Goal: Navigation & Orientation: Find specific page/section

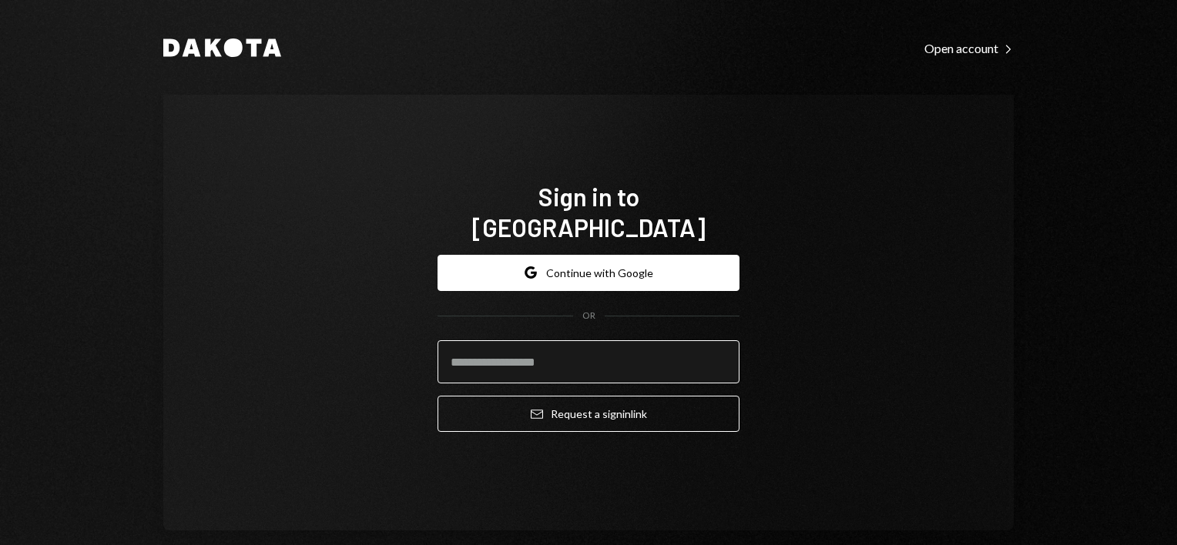
type input "**********"
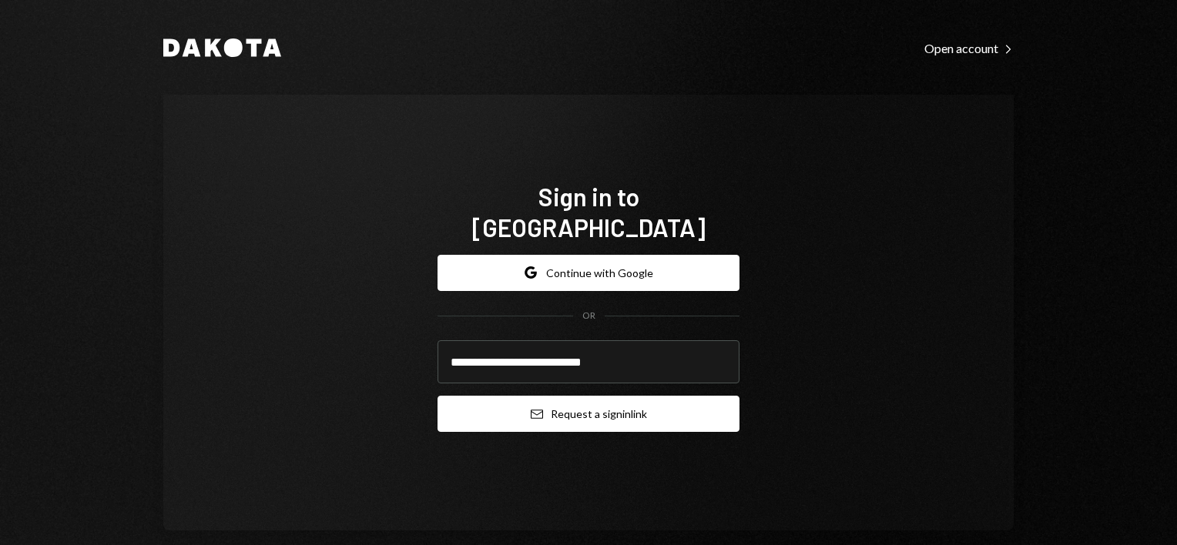
click at [573, 396] on button "Email Request a sign in link" at bounding box center [589, 414] width 302 height 36
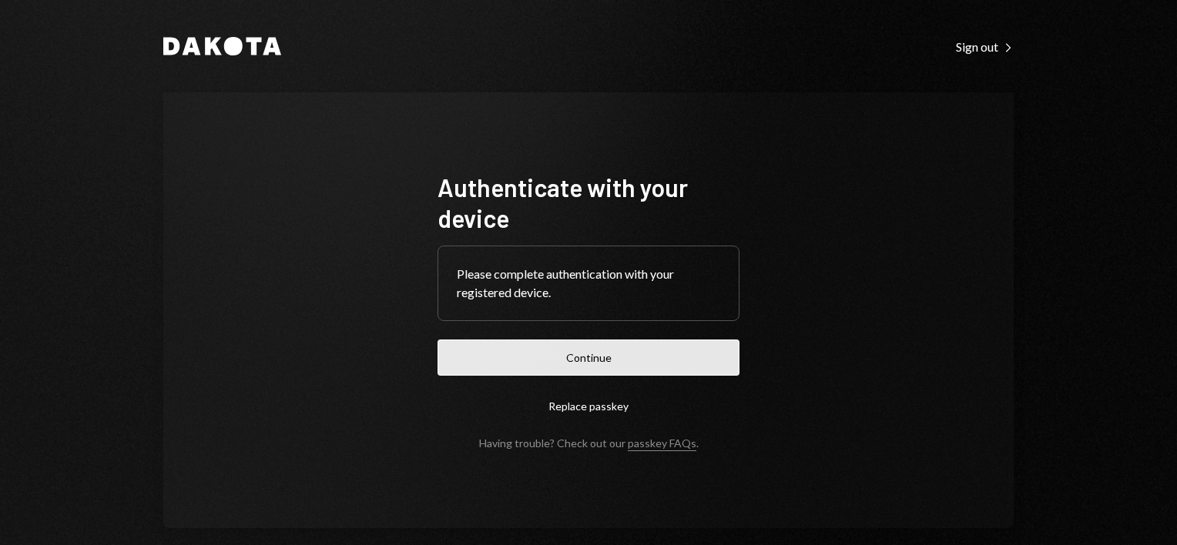
click at [604, 370] on button "Continue" at bounding box center [589, 358] width 302 height 36
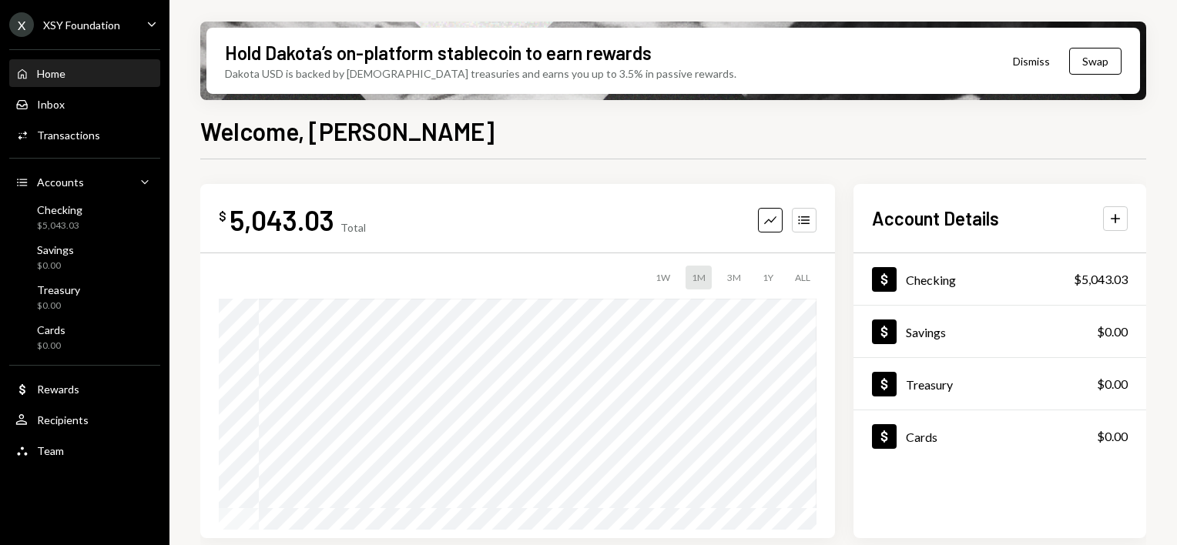
click at [125, 28] on div "X XSY Foundation Caret Down" at bounding box center [84, 24] width 169 height 25
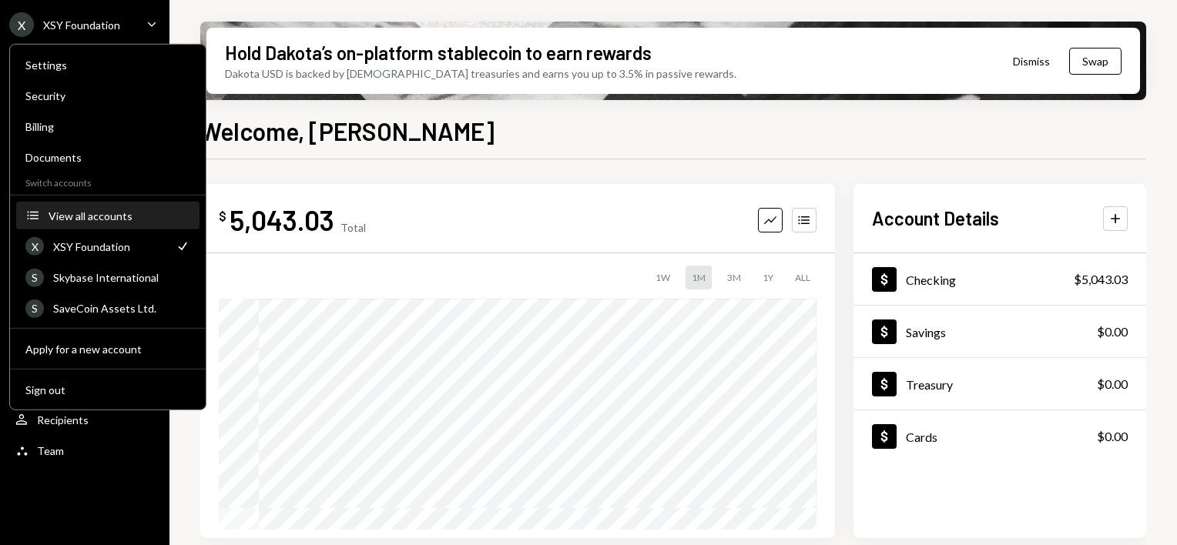
click at [92, 216] on div "View all accounts" at bounding box center [120, 215] width 142 height 13
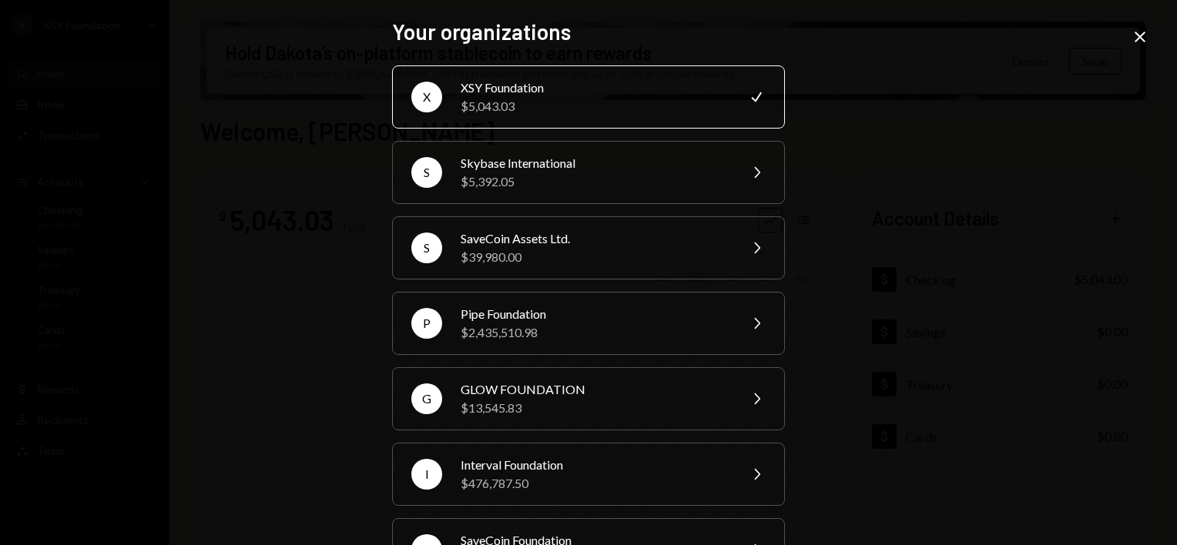
click at [998, 220] on div "Your organizations X XSY Foundation $5,043.03 Check S Skybase International $5,…" at bounding box center [588, 272] width 1177 height 545
drag, startPoint x: 934, startPoint y: 147, endPoint x: 989, endPoint y: 122, distance: 60.7
click at [934, 147] on div "Your organizations X XSY Foundation $5,043.03 Check S Skybase International $5,…" at bounding box center [588, 272] width 1177 height 545
click at [1137, 29] on icon "Close" at bounding box center [1140, 37] width 18 height 18
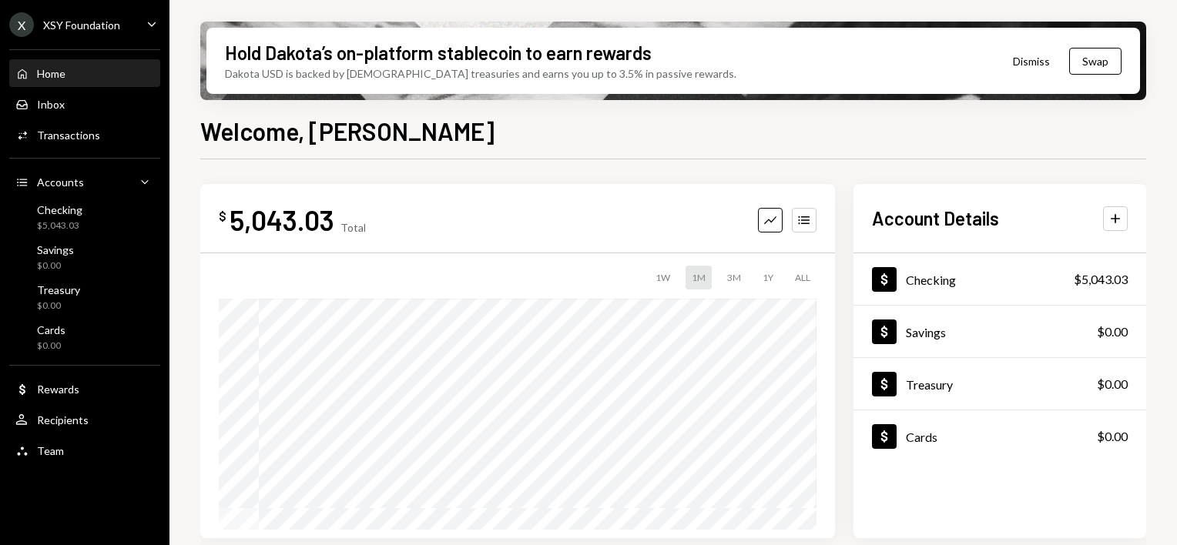
click at [80, 28] on div "XSY Foundation" at bounding box center [81, 24] width 77 height 13
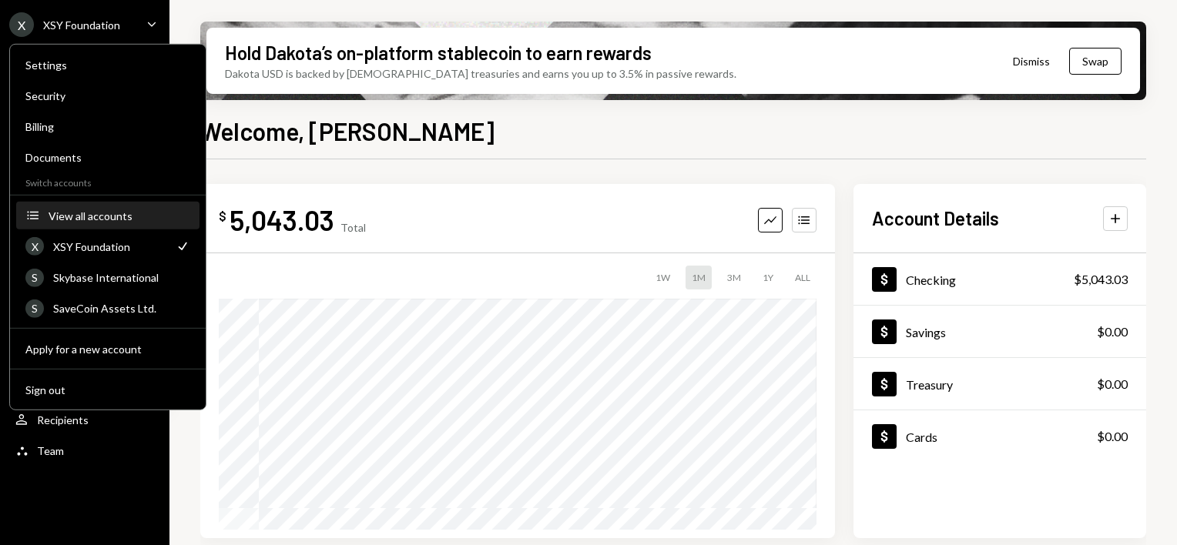
click at [78, 215] on div "View all accounts" at bounding box center [120, 215] width 142 height 13
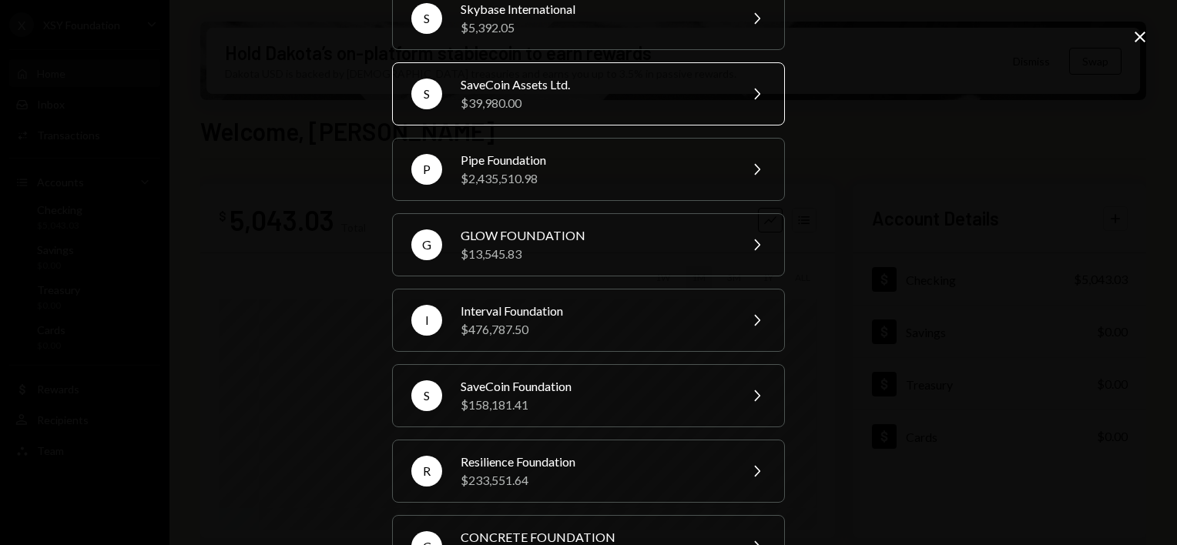
scroll to position [209, 0]
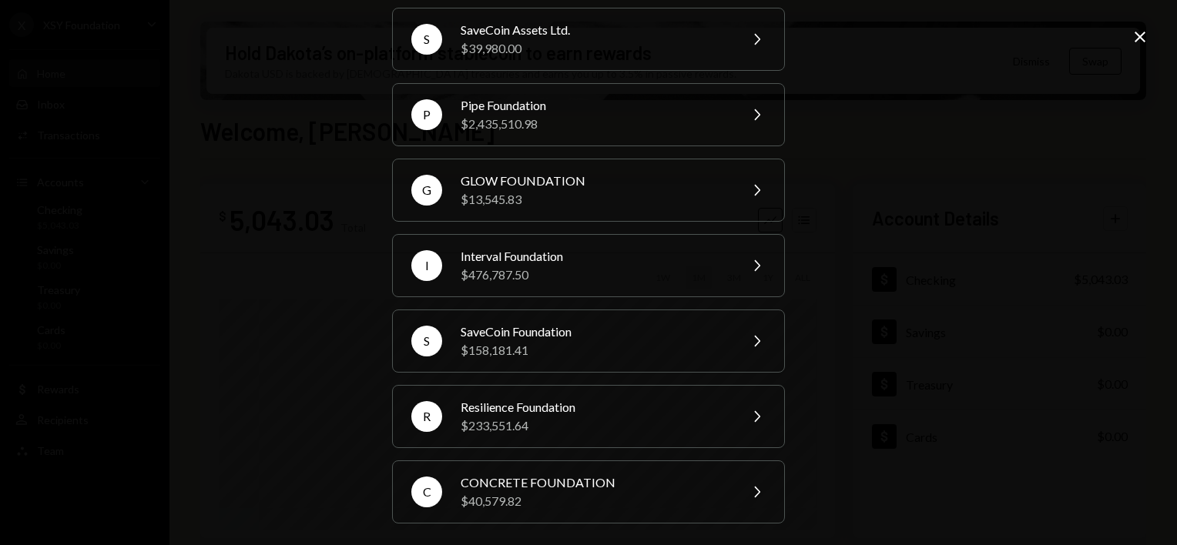
click at [1045, 195] on div "Your organizations X XSY Foundation $5,043.03 Check S Skybase International $5,…" at bounding box center [588, 272] width 1177 height 545
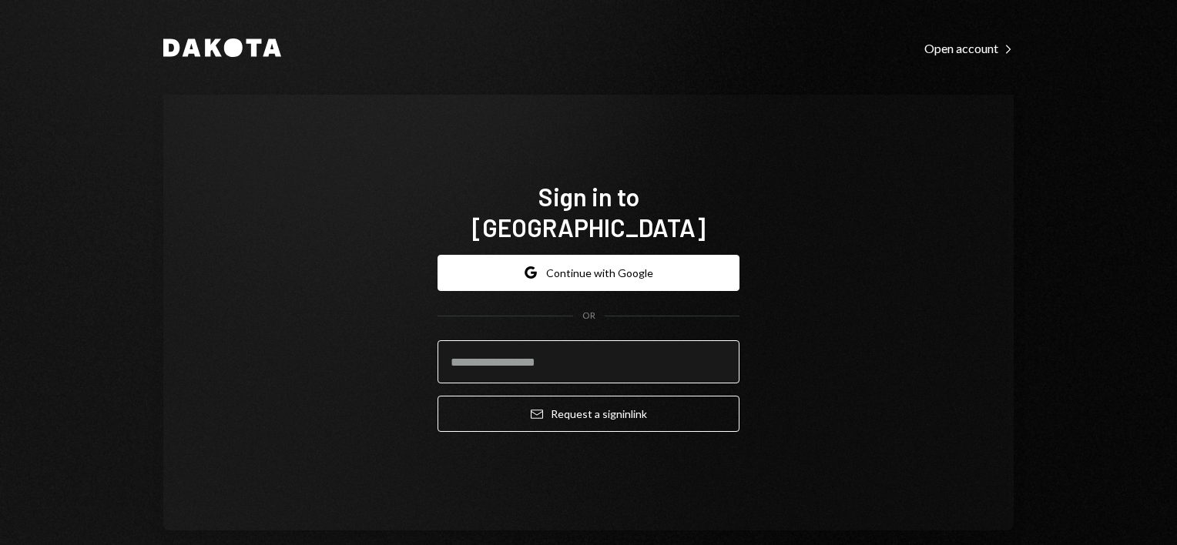
click at [565, 350] on input "email" at bounding box center [589, 362] width 302 height 43
type input "**********"
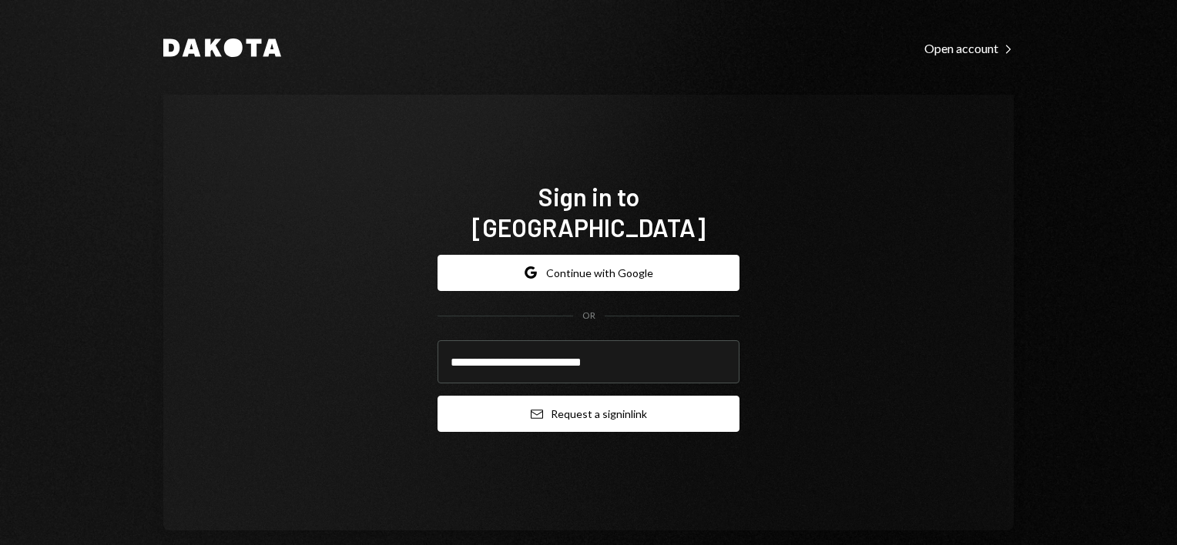
click at [593, 396] on button "Email Request a sign in link" at bounding box center [589, 414] width 302 height 36
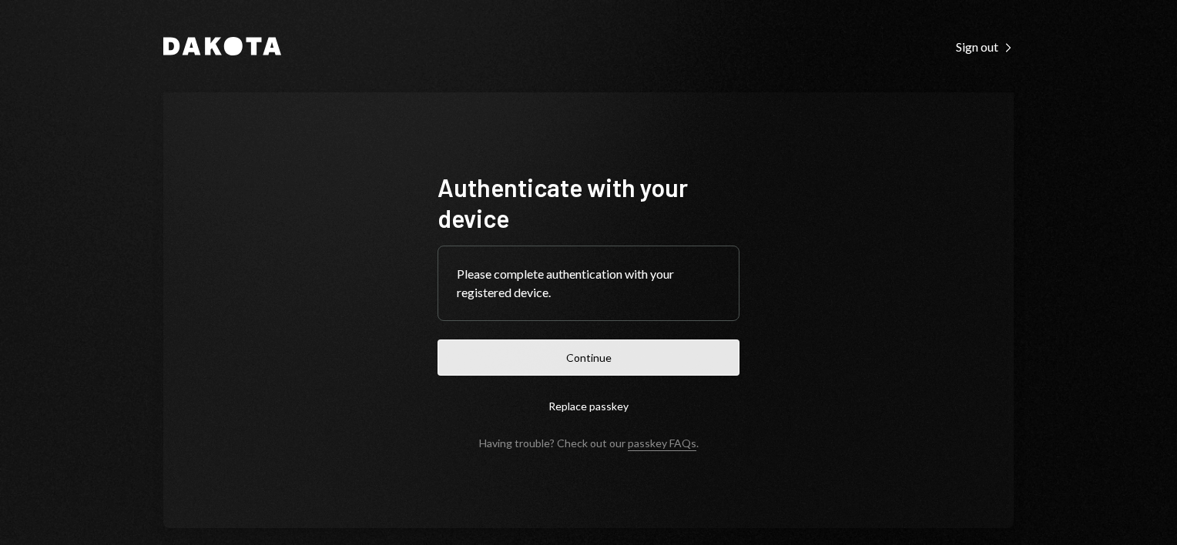
click at [664, 349] on button "Continue" at bounding box center [589, 358] width 302 height 36
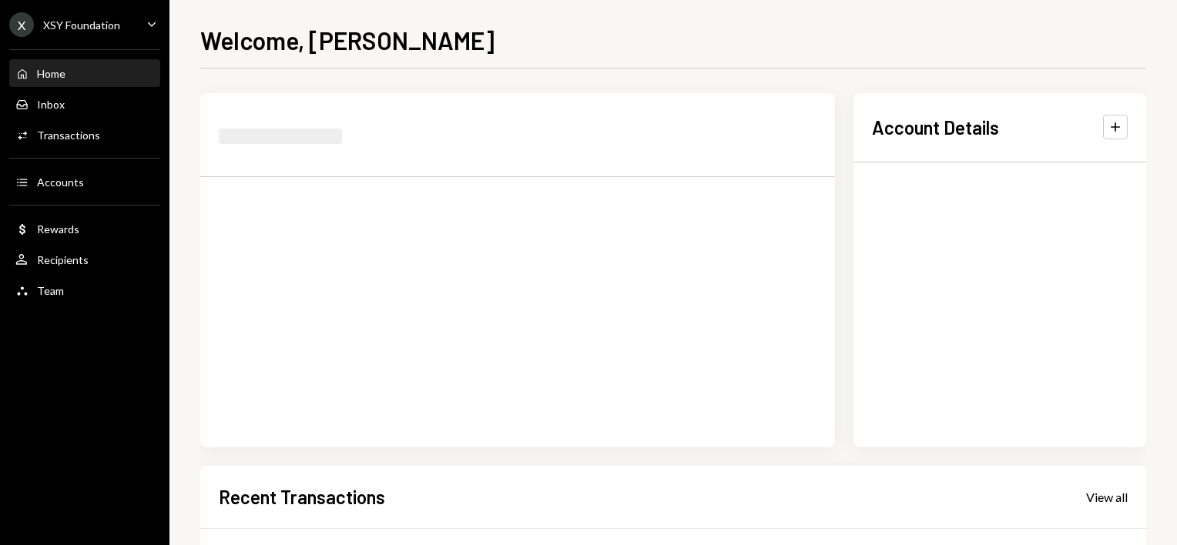
click at [120, 31] on div "X XSY Foundation Caret Down" at bounding box center [84, 24] width 169 height 25
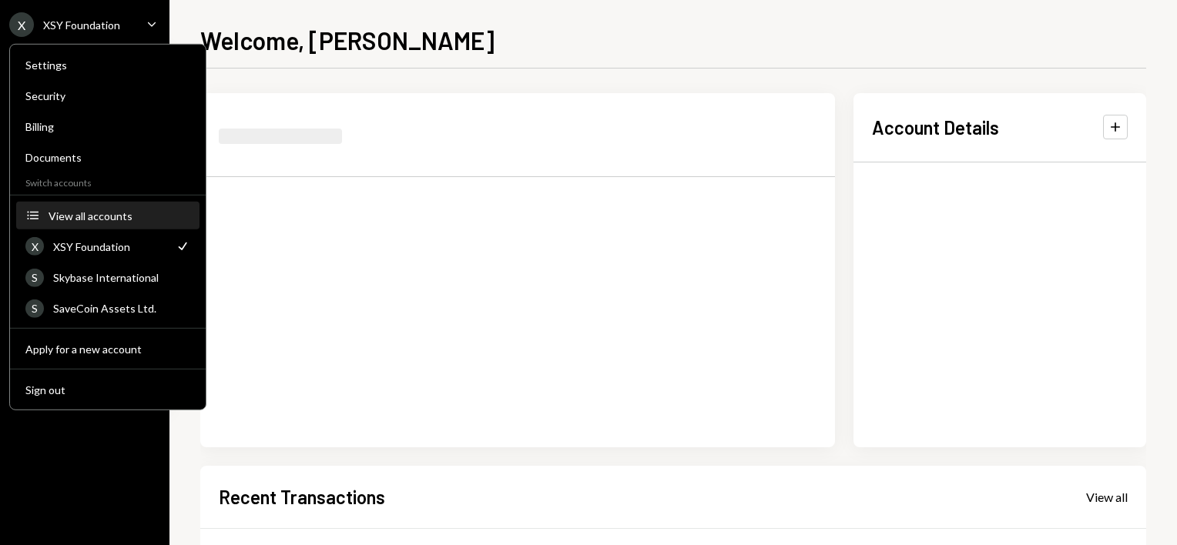
click at [78, 211] on div "View all accounts" at bounding box center [120, 215] width 142 height 13
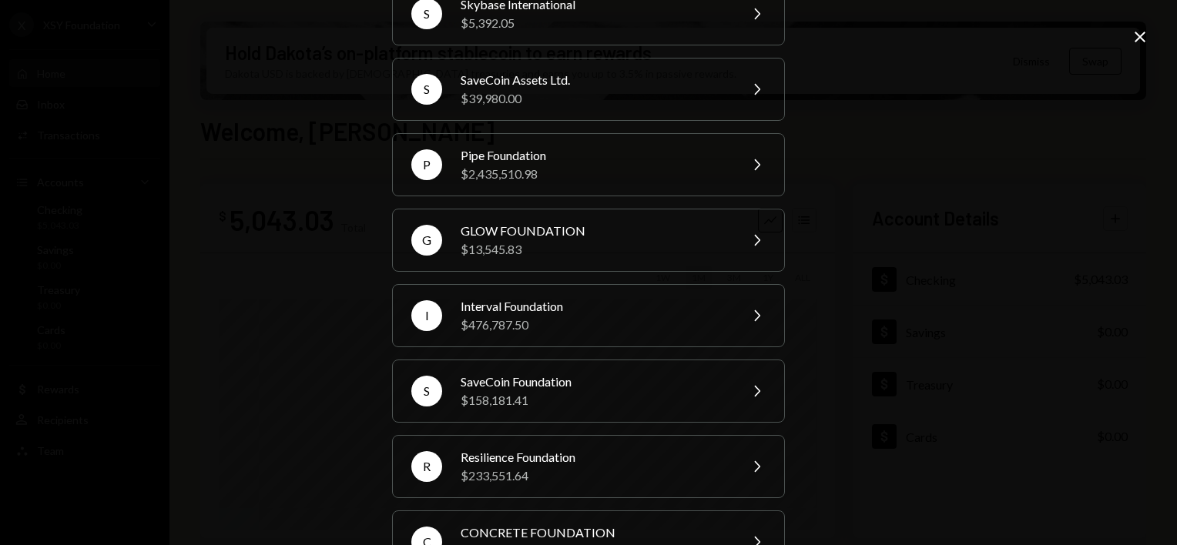
scroll to position [209, 0]
